Goal: Information Seeking & Learning: Find specific fact

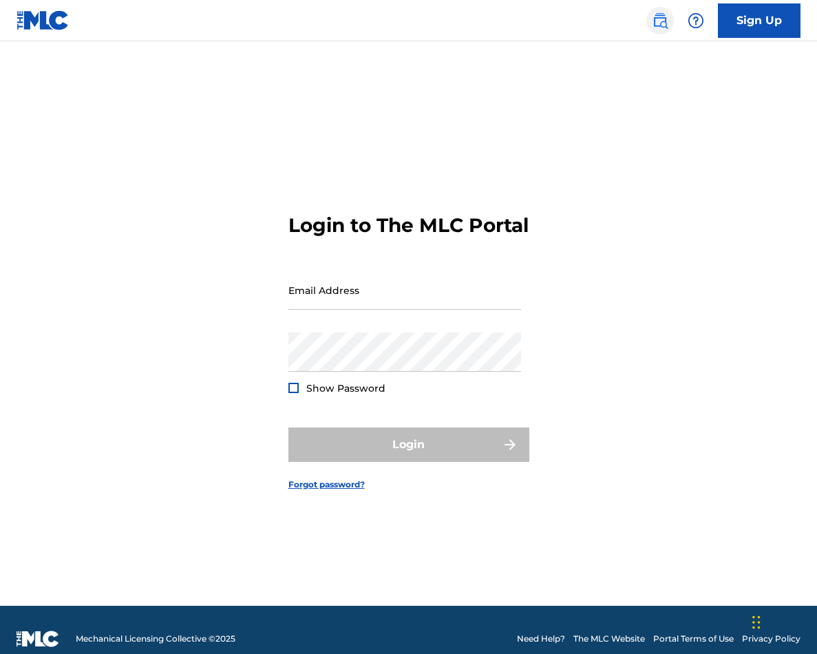
click at [664, 19] on img at bounding box center [660, 20] width 17 height 17
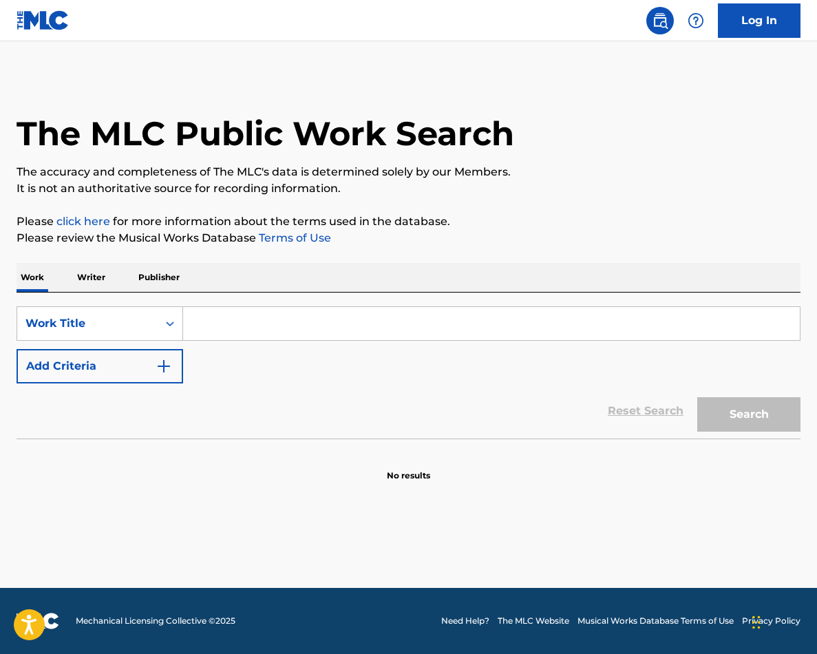
click at [226, 315] on input "Search Form" at bounding box center [491, 323] width 617 height 33
paste input "Who Don't"
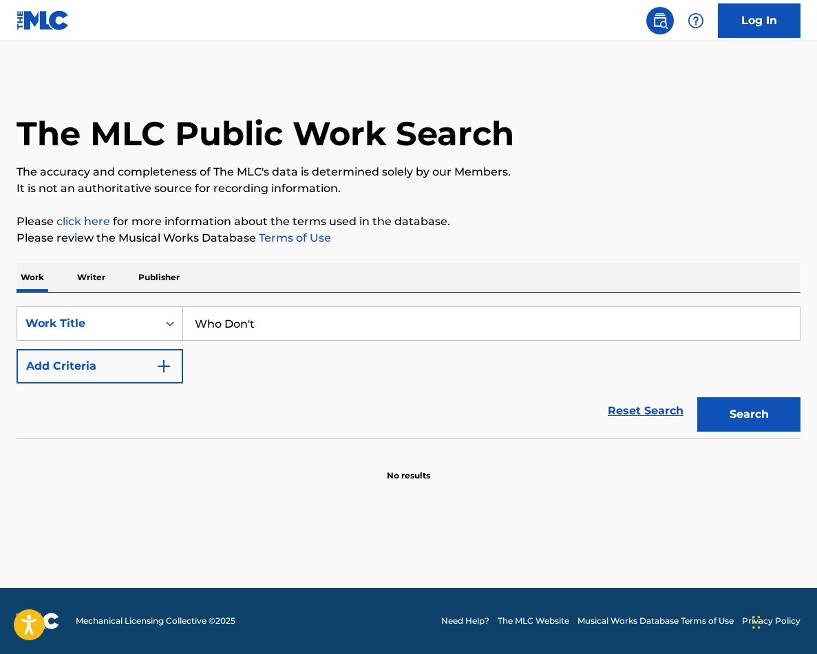
type input "Who Don't"
click at [17, 349] on button "Add Criteria" at bounding box center [100, 366] width 167 height 34
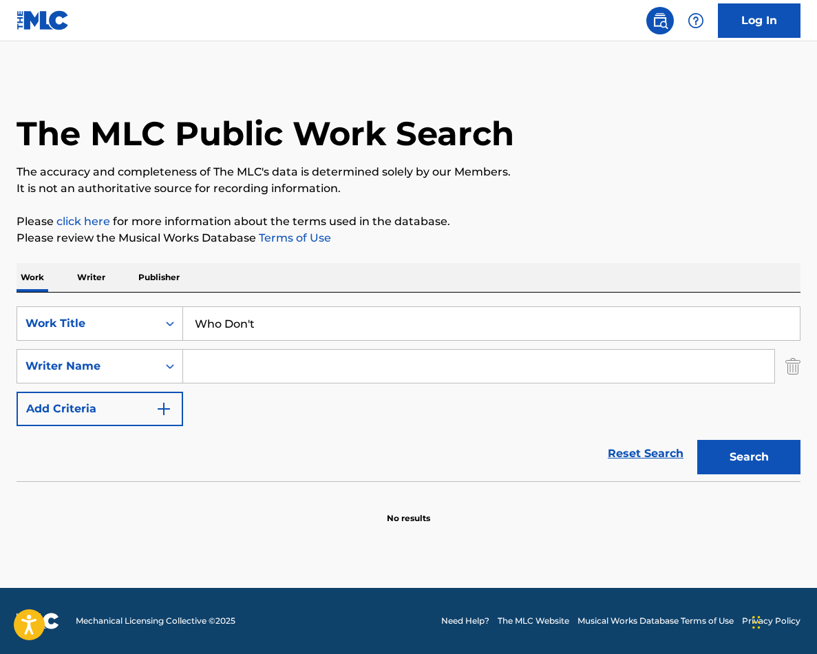
click at [265, 363] on input "Search Form" at bounding box center [478, 366] width 591 height 33
type input "[PERSON_NAME]"
click at [697, 440] on button "Search" at bounding box center [748, 457] width 103 height 34
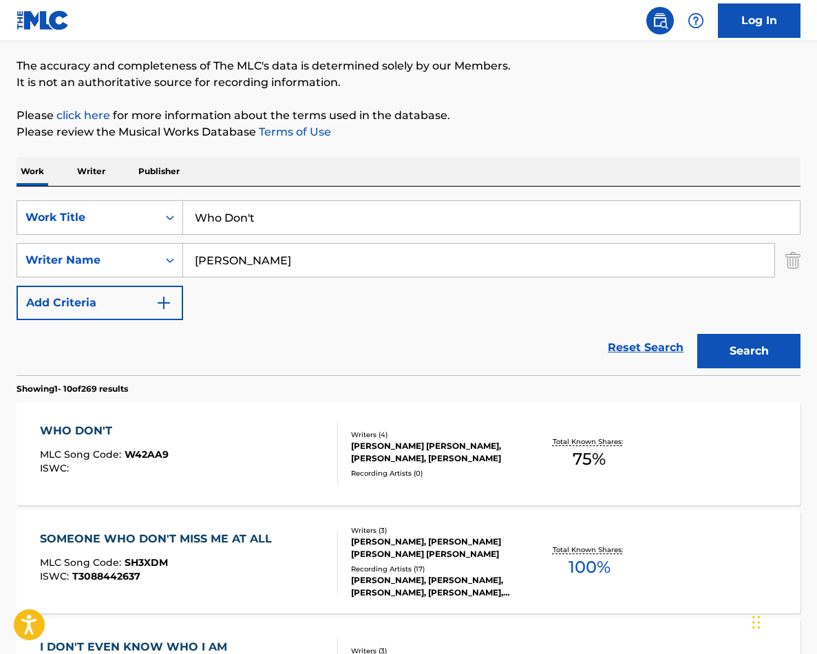
scroll to position [118, 0]
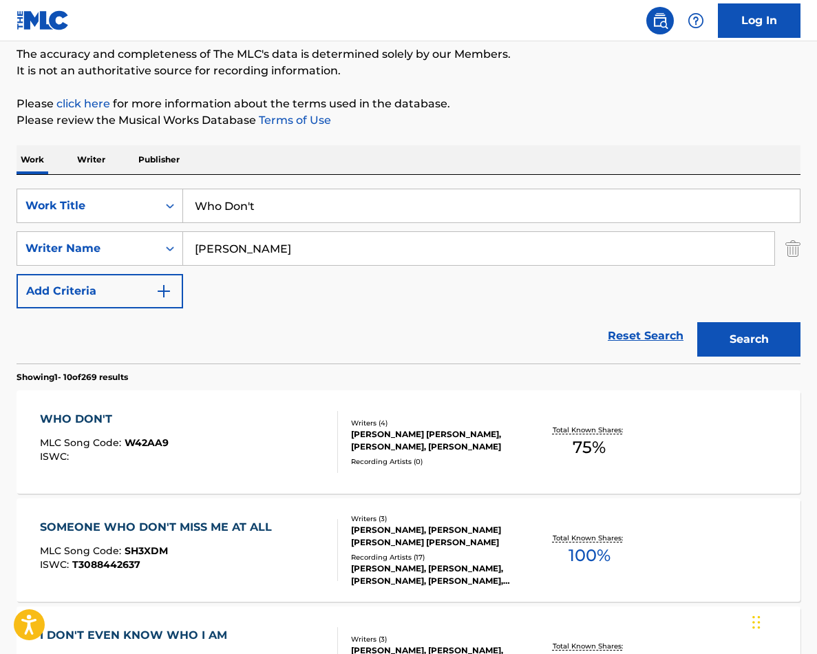
click at [94, 420] on div "WHO DON'T" at bounding box center [104, 419] width 129 height 17
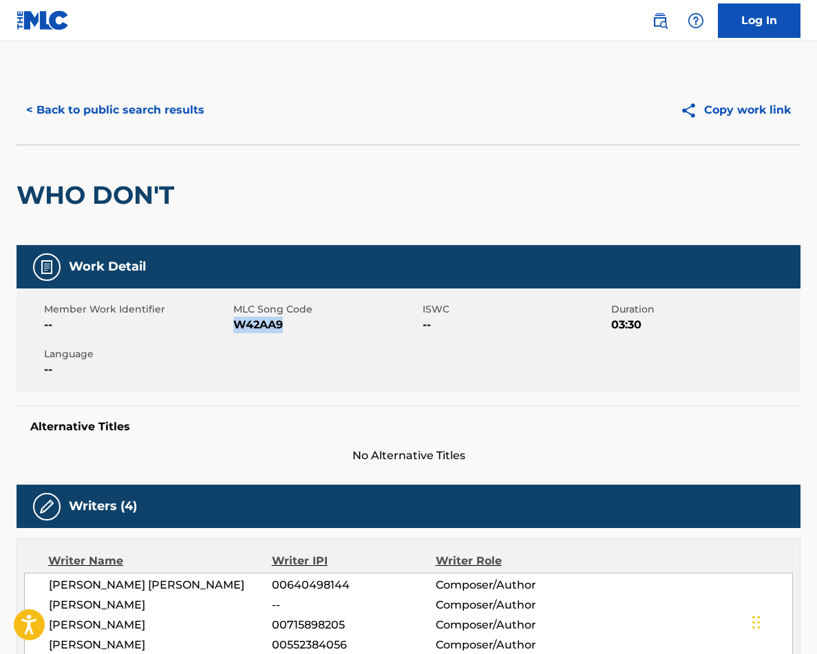
drag, startPoint x: 291, startPoint y: 322, endPoint x: 237, endPoint y: 323, distance: 54.4
click at [237, 322] on span "W42AA9" at bounding box center [326, 325] width 186 height 17
copy span "W42AA9"
click at [120, 105] on button "< Back to public search results" at bounding box center [116, 110] width 198 height 34
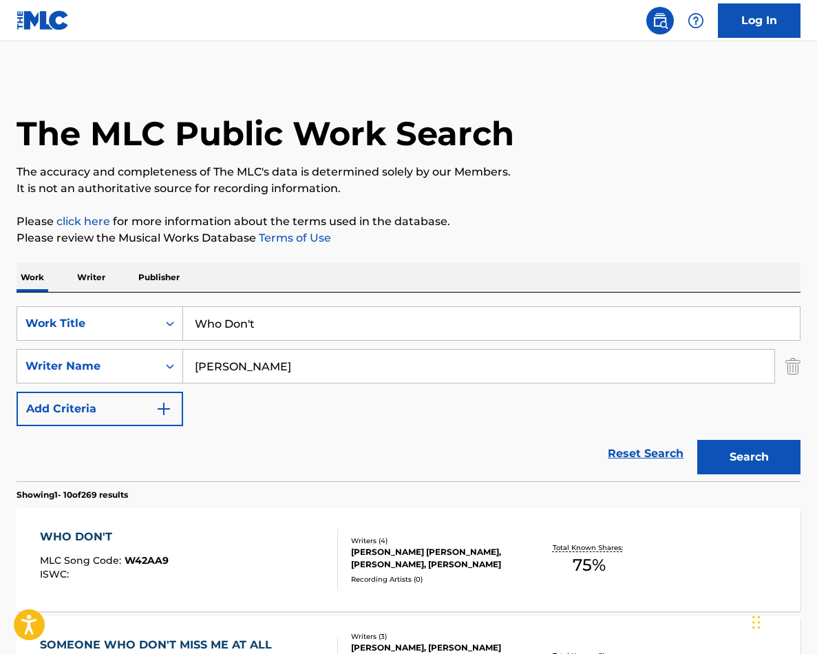
scroll to position [118, 0]
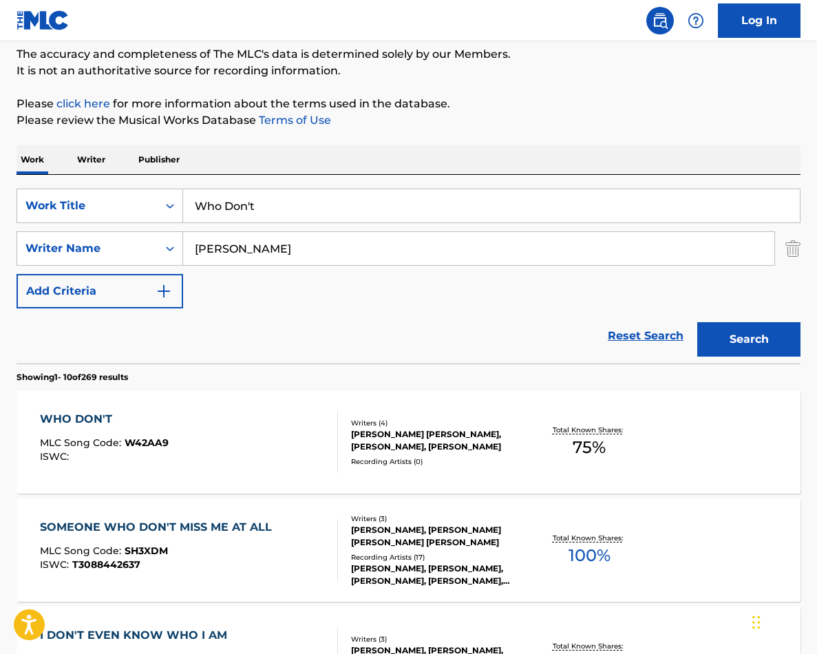
drag, startPoint x: 272, startPoint y: 197, endPoint x: 341, endPoint y: 228, distance: 76.1
click at [341, 228] on div "SearchWithCriteriabb624023-b345-4562-b9a0-748fa0f006ea Work Title Who Don't Sea…" at bounding box center [409, 249] width 784 height 120
paste input "Y'all Need [DEMOGRAPHIC_DATA]"
type input "Y'all Need [DEMOGRAPHIC_DATA]"
click at [697, 322] on button "Search" at bounding box center [748, 339] width 103 height 34
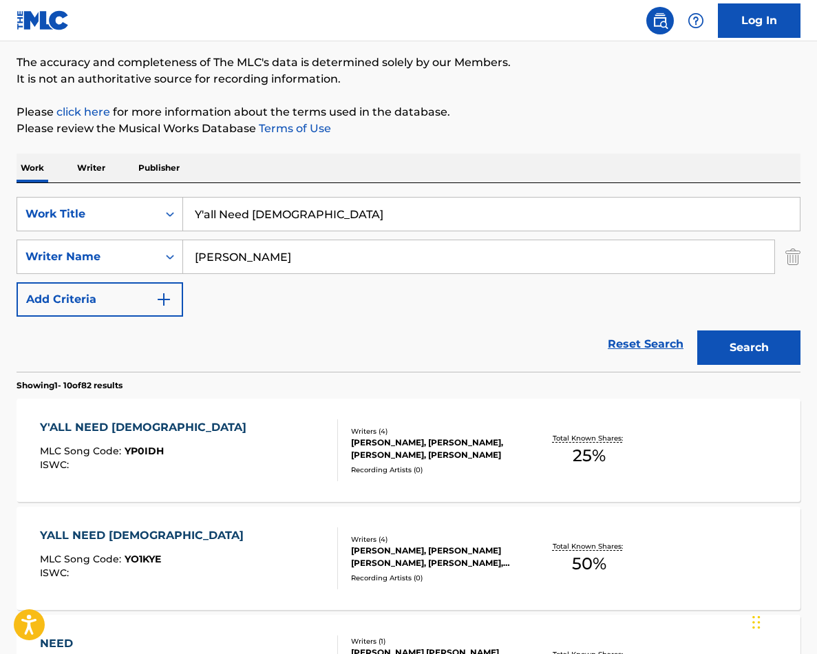
scroll to position [112, 0]
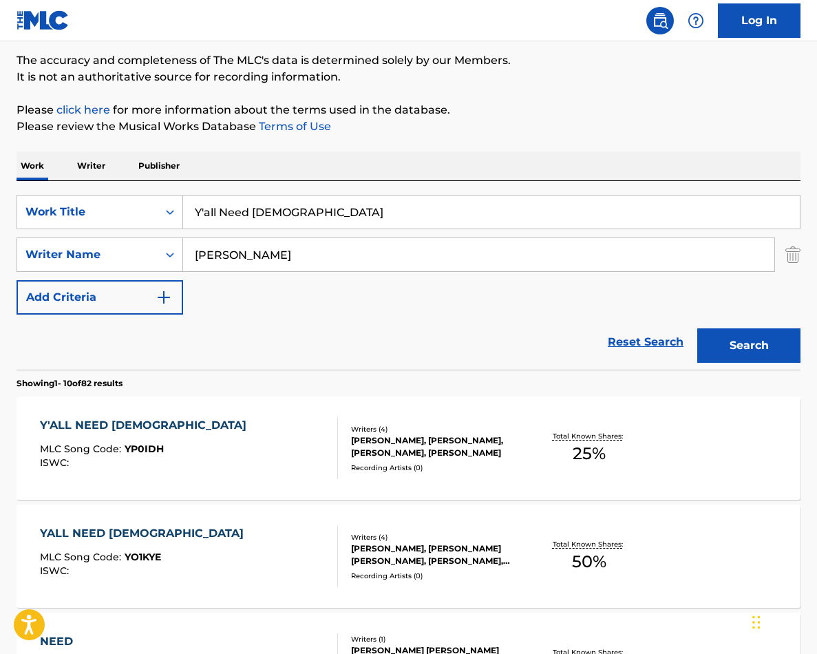
click at [116, 434] on div "Y'ALL NEED [DEMOGRAPHIC_DATA] MLC Song Code : YP0IDH ISWC :" at bounding box center [146, 448] width 213 height 62
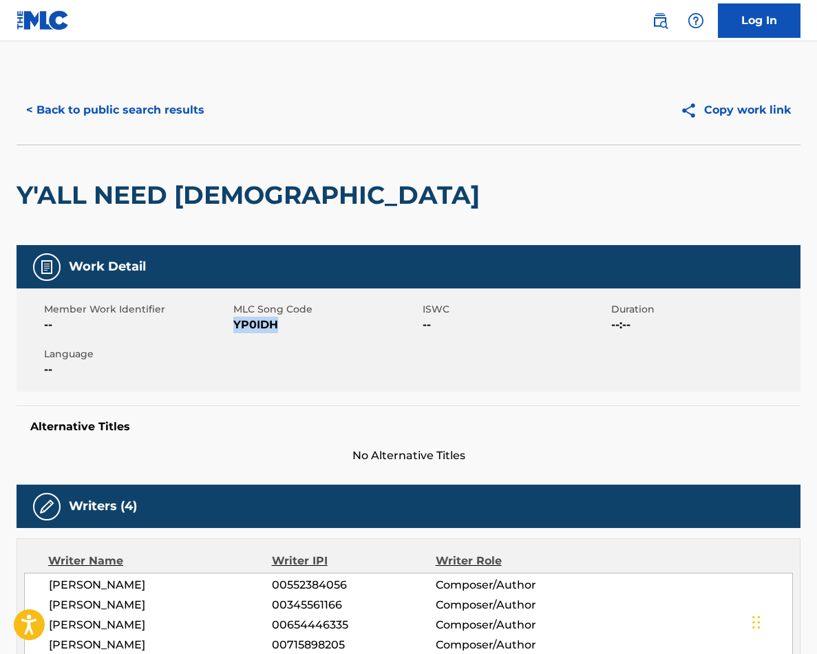
copy span "YP0IDH"
drag, startPoint x: 279, startPoint y: 326, endPoint x: 237, endPoint y: 326, distance: 42.7
click at [237, 326] on span "YP0IDH" at bounding box center [326, 325] width 186 height 17
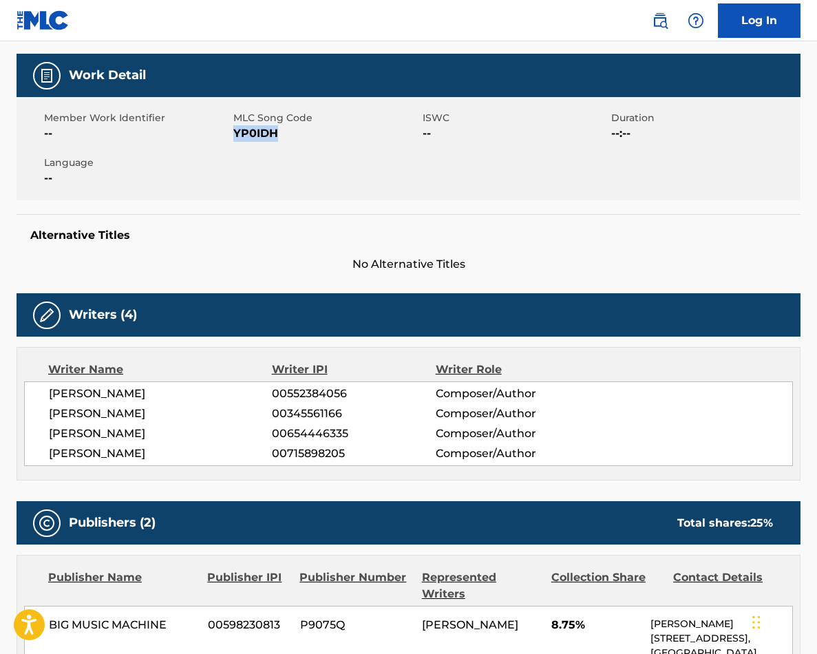
scroll to position [42, 0]
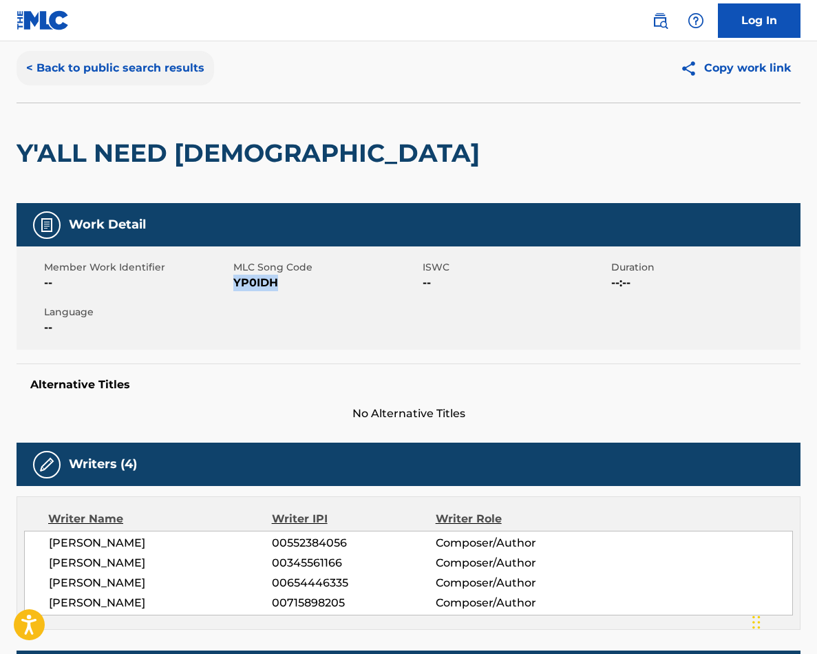
click at [98, 65] on button "< Back to public search results" at bounding box center [116, 68] width 198 height 34
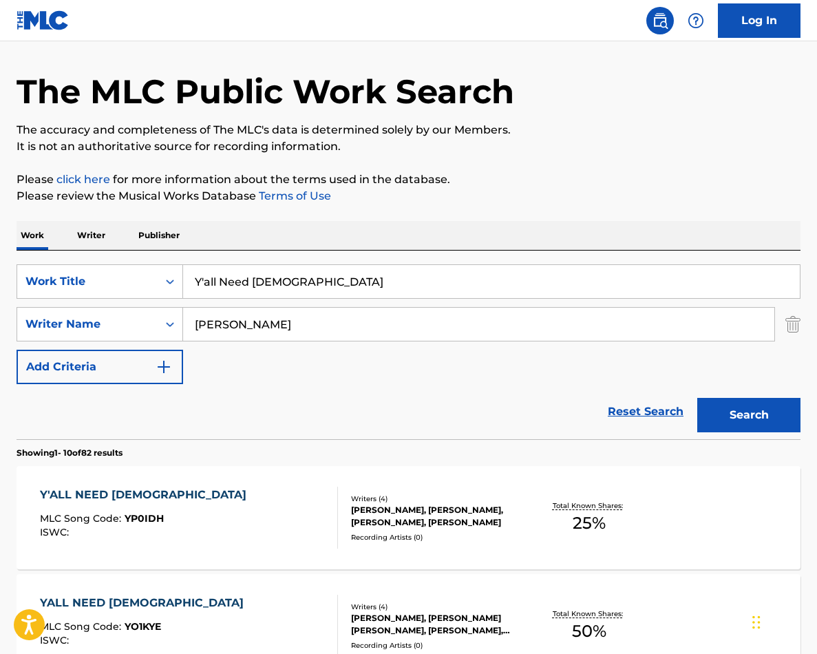
scroll to position [112, 0]
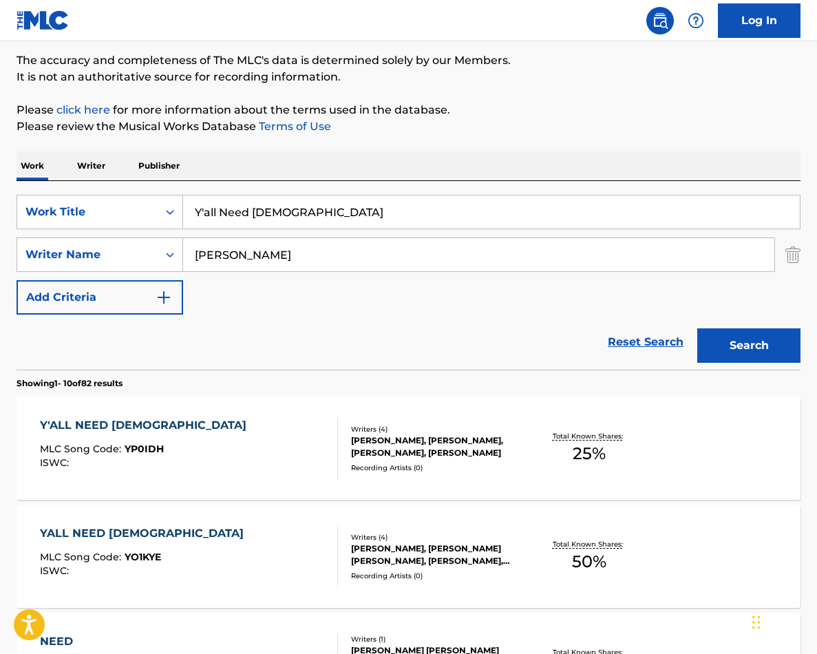
click at [120, 528] on div "YALL NEED [DEMOGRAPHIC_DATA]" at bounding box center [145, 533] width 211 height 17
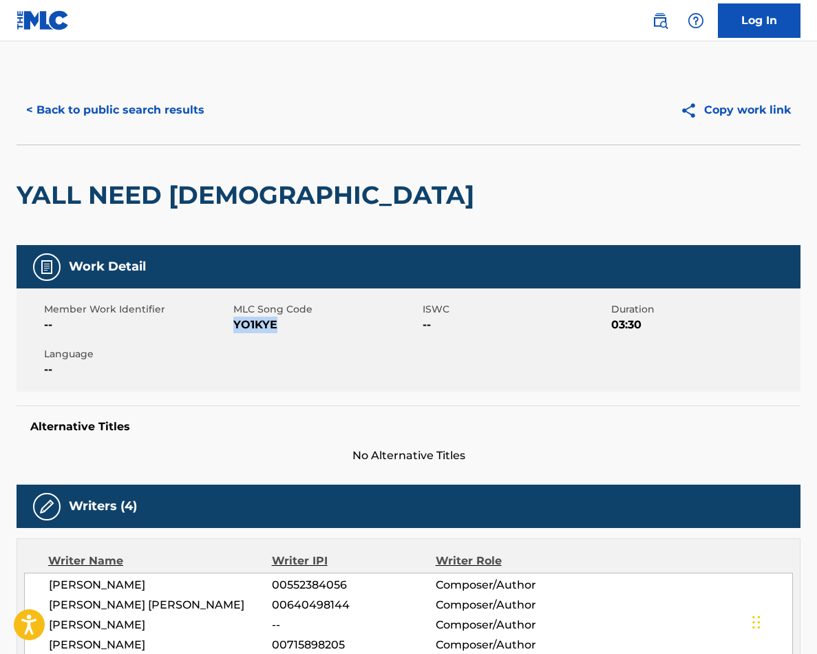
copy span "YO1KYE"
drag, startPoint x: 290, startPoint y: 317, endPoint x: 235, endPoint y: 321, distance: 54.5
click at [235, 321] on span "YO1KYE" at bounding box center [326, 325] width 186 height 17
click at [138, 100] on button "< Back to public search results" at bounding box center [116, 110] width 198 height 34
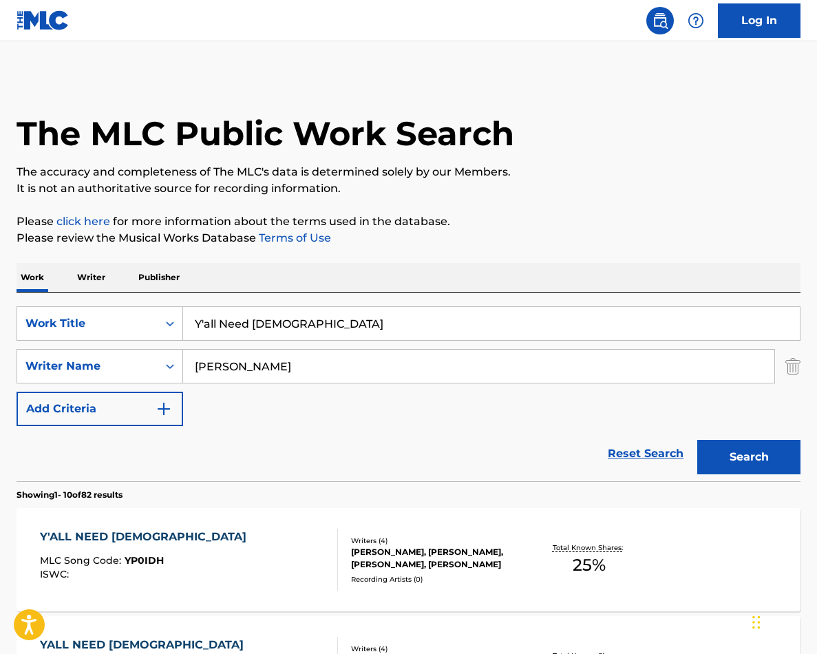
scroll to position [112, 0]
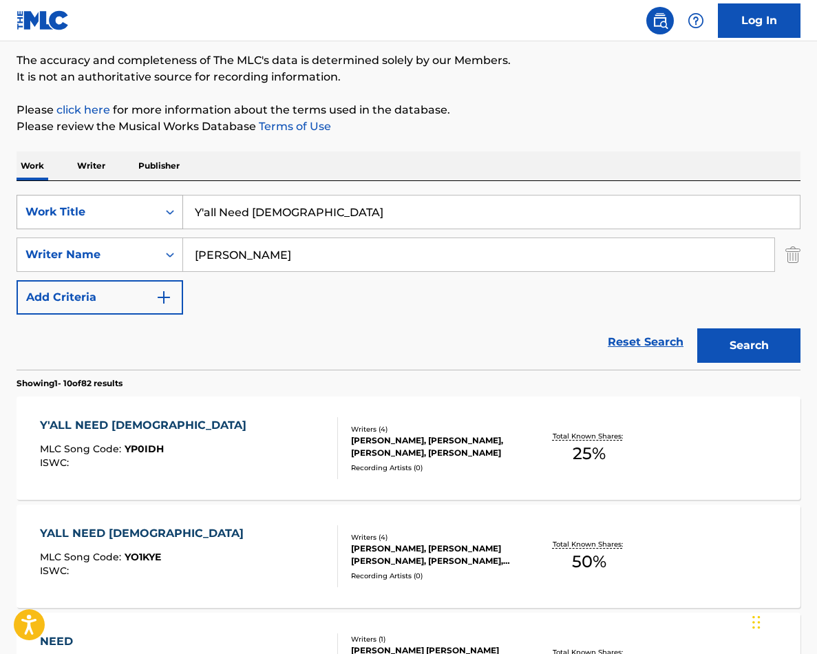
paste input "Goodbye"
drag, startPoint x: 299, startPoint y: 220, endPoint x: 181, endPoint y: 208, distance: 119.0
click at [181, 208] on div "SearchWithCriteriabb624023-b345-4562-b9a0-748fa0f006ea Work Title Goodbye" at bounding box center [409, 212] width 784 height 34
type input "Goodbye"
click at [697, 328] on button "Search" at bounding box center [748, 345] width 103 height 34
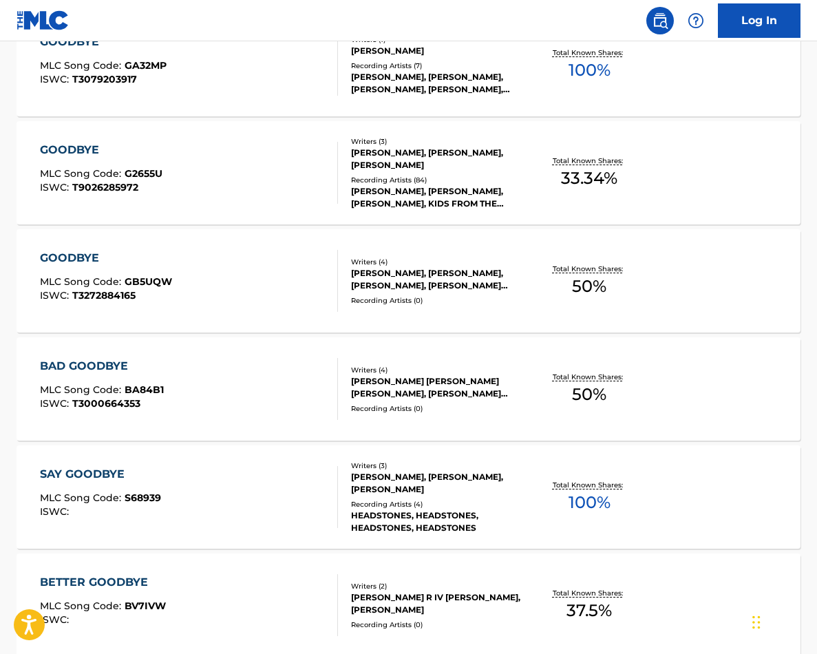
scroll to position [754, 0]
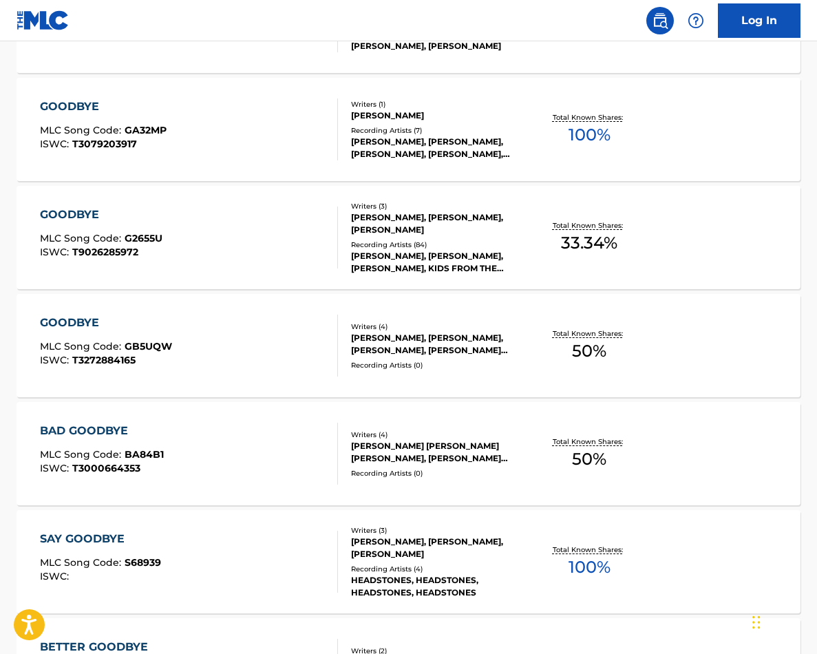
click at [85, 315] on div "GOODBYE" at bounding box center [106, 323] width 132 height 17
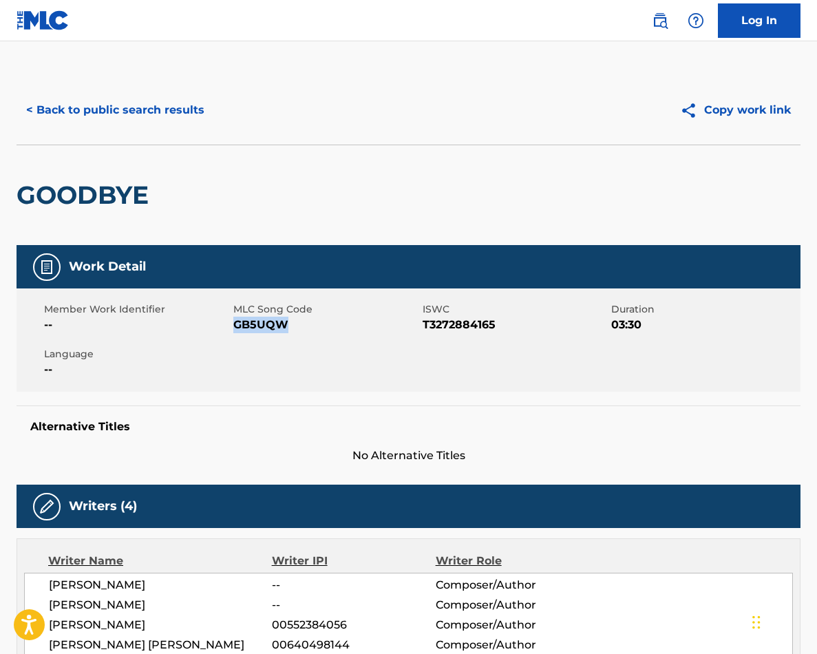
copy span "GB5UQW"
drag, startPoint x: 289, startPoint y: 326, endPoint x: 236, endPoint y: 324, distance: 53.0
click at [236, 324] on span "GB5UQW" at bounding box center [326, 325] width 186 height 17
copy span "GB5UQW"
click at [131, 116] on button "< Back to public search results" at bounding box center [116, 110] width 198 height 34
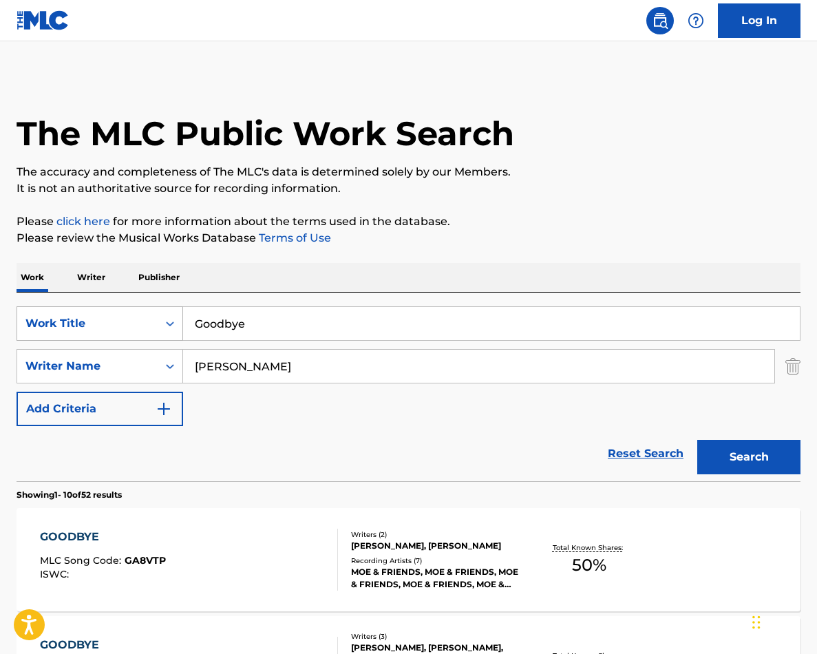
drag, startPoint x: 260, startPoint y: 323, endPoint x: 174, endPoint y: 321, distance: 86.1
click at [174, 321] on div "SearchWithCriteriabb624023-b345-4562-b9a0-748fa0f006ea Work Title Goodbye" at bounding box center [409, 323] width 784 height 34
paste input "We're All Gonna Di"
type input "We're All Gonna Die"
click at [697, 440] on button "Search" at bounding box center [748, 457] width 103 height 34
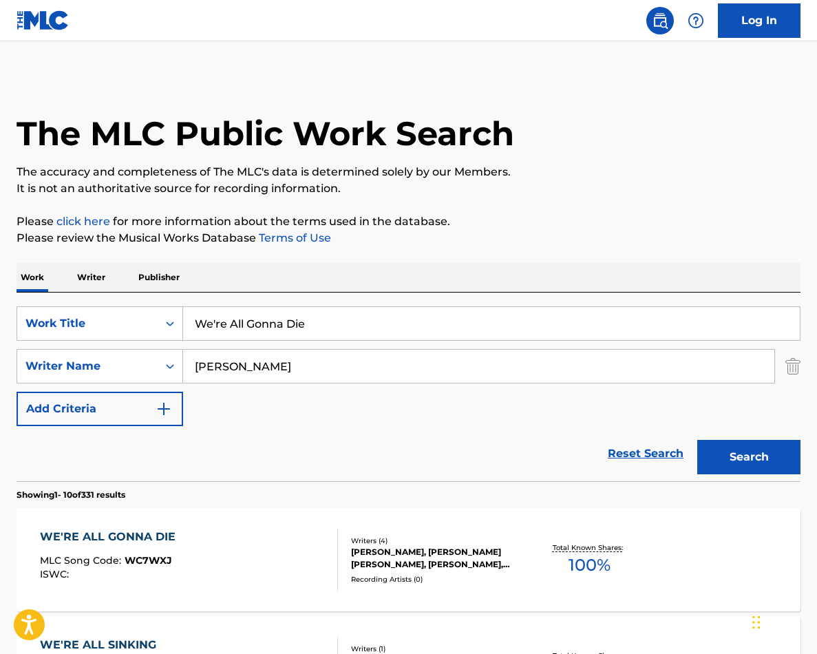
click at [162, 539] on div "WE'RE ALL GONNA DIE" at bounding box center [111, 537] width 142 height 17
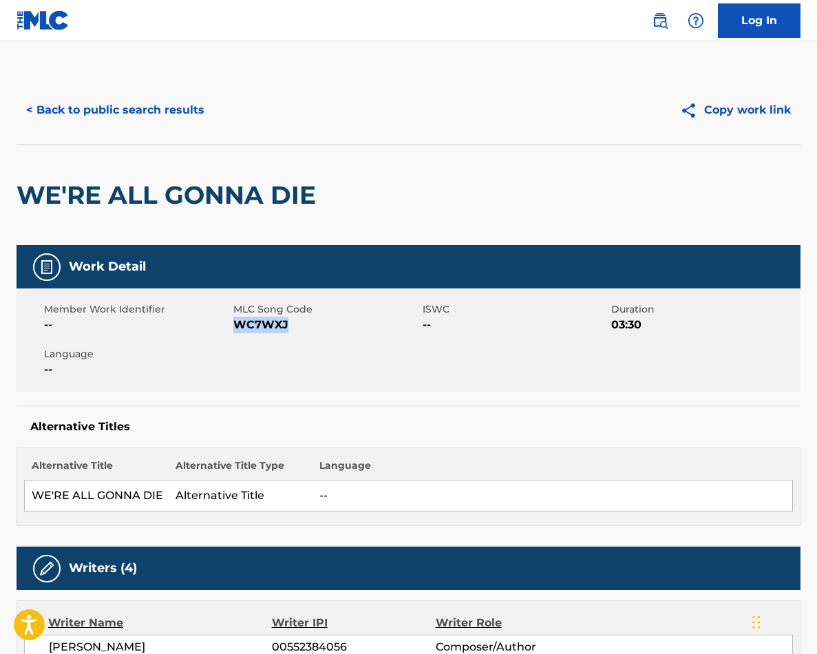
copy span "WC7WXJ"
drag, startPoint x: 302, startPoint y: 327, endPoint x: 235, endPoint y: 325, distance: 66.8
click at [235, 325] on span "WC7WXJ" at bounding box center [326, 325] width 186 height 17
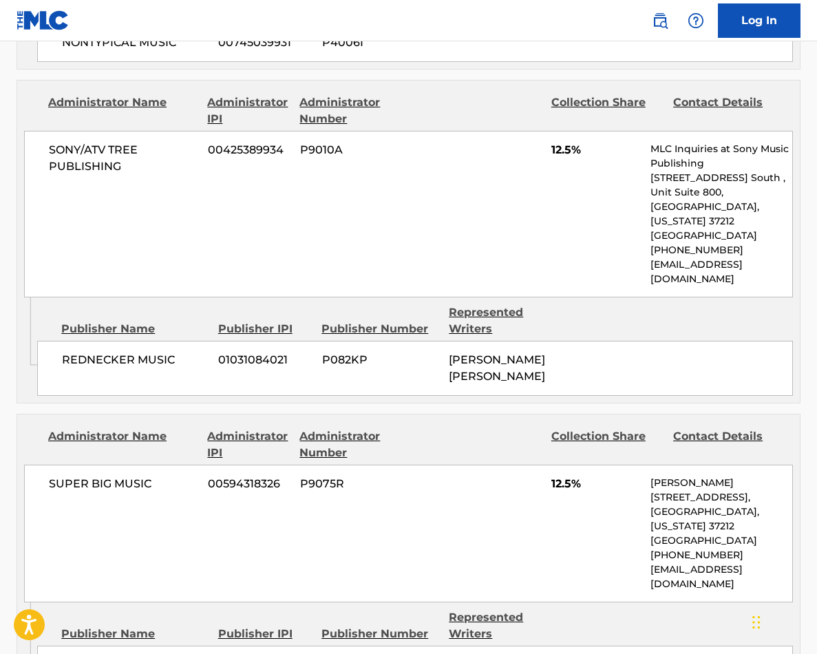
scroll to position [2716, 0]
